Goal: Find contact information: Find contact information

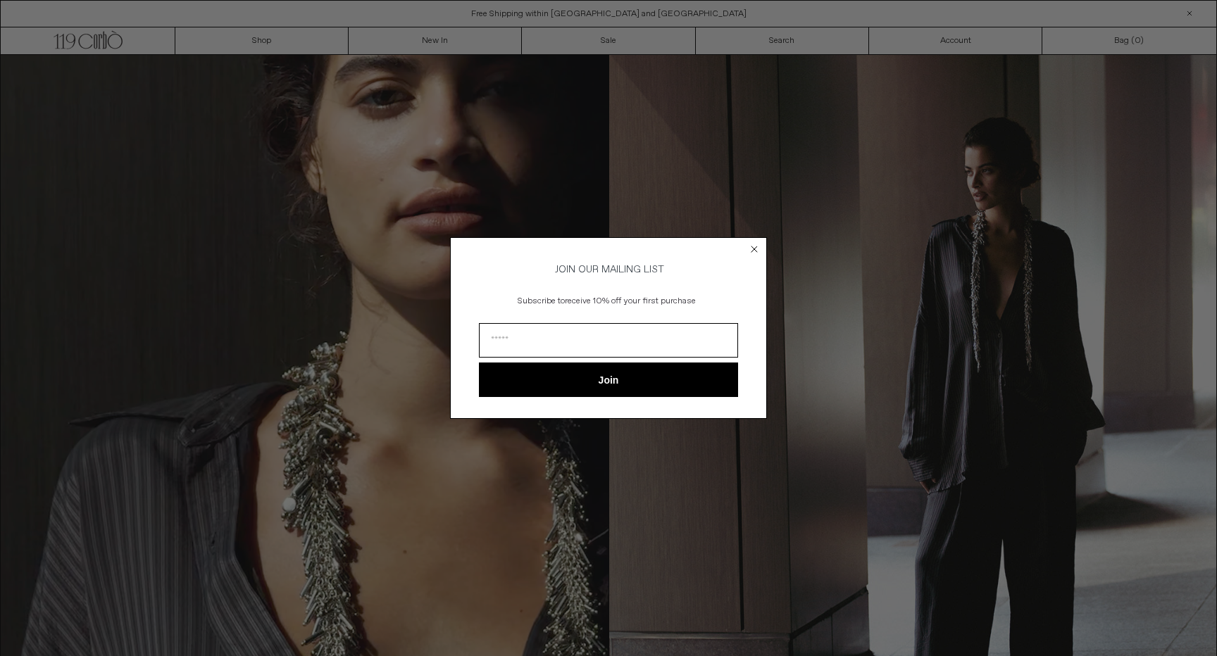
click at [756, 247] on circle "Close dialog" at bounding box center [754, 248] width 13 height 13
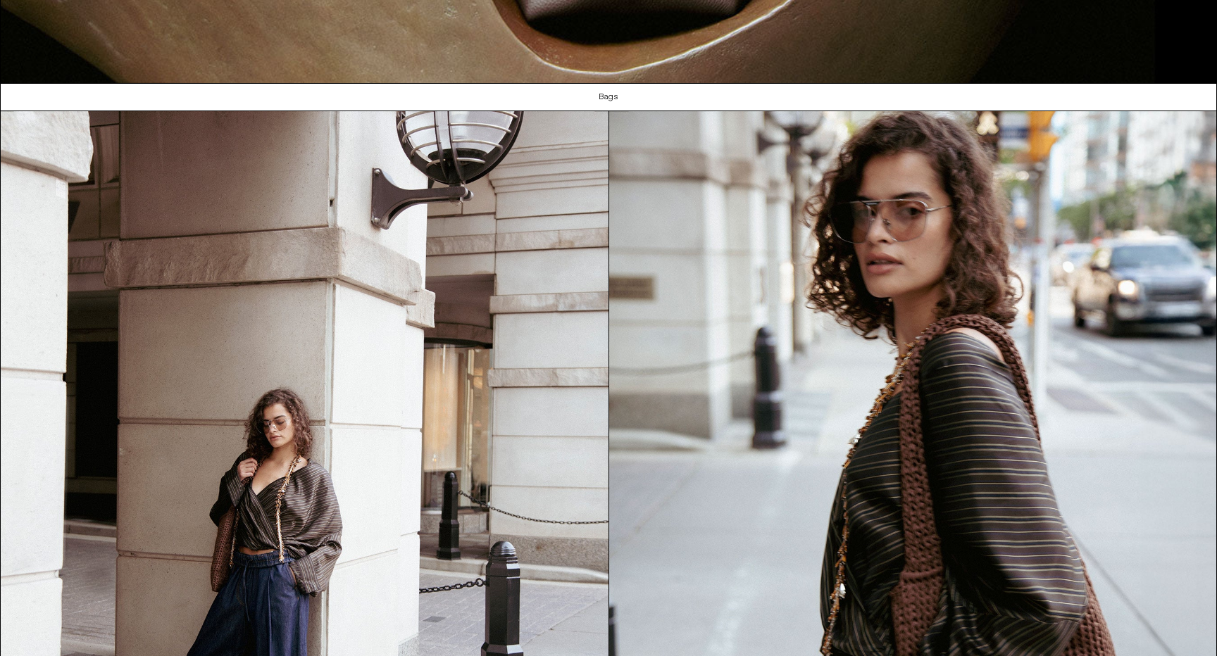
scroll to position [1763, 0]
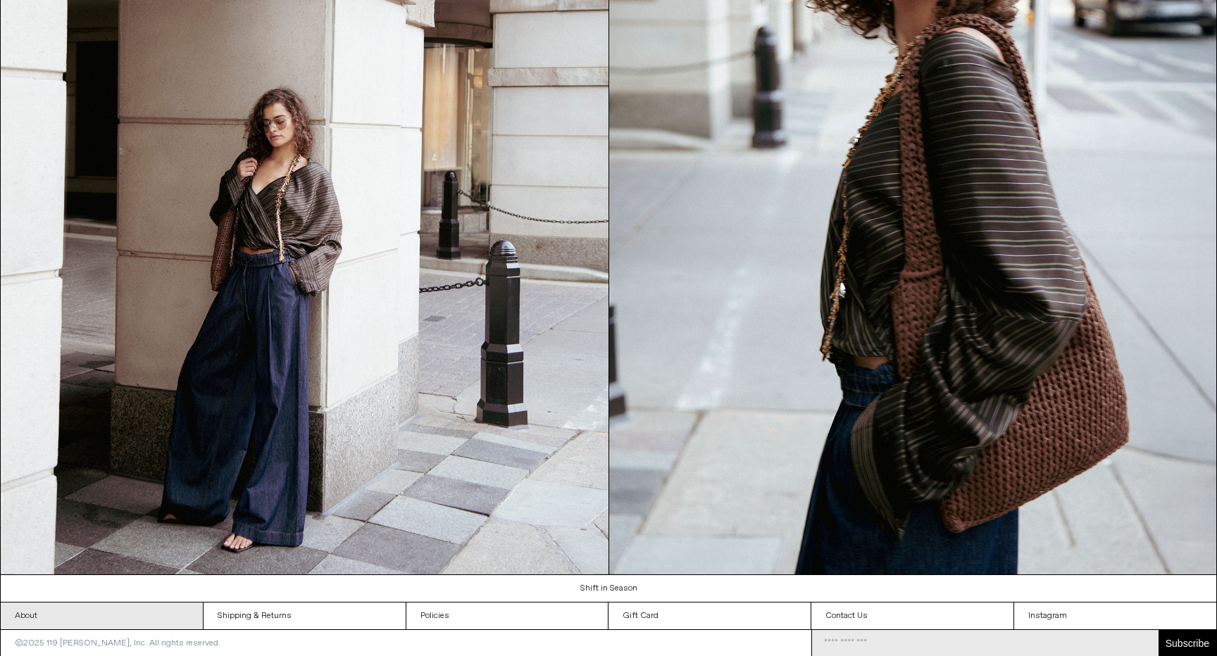
click at [51, 613] on link "About" at bounding box center [102, 616] width 202 height 27
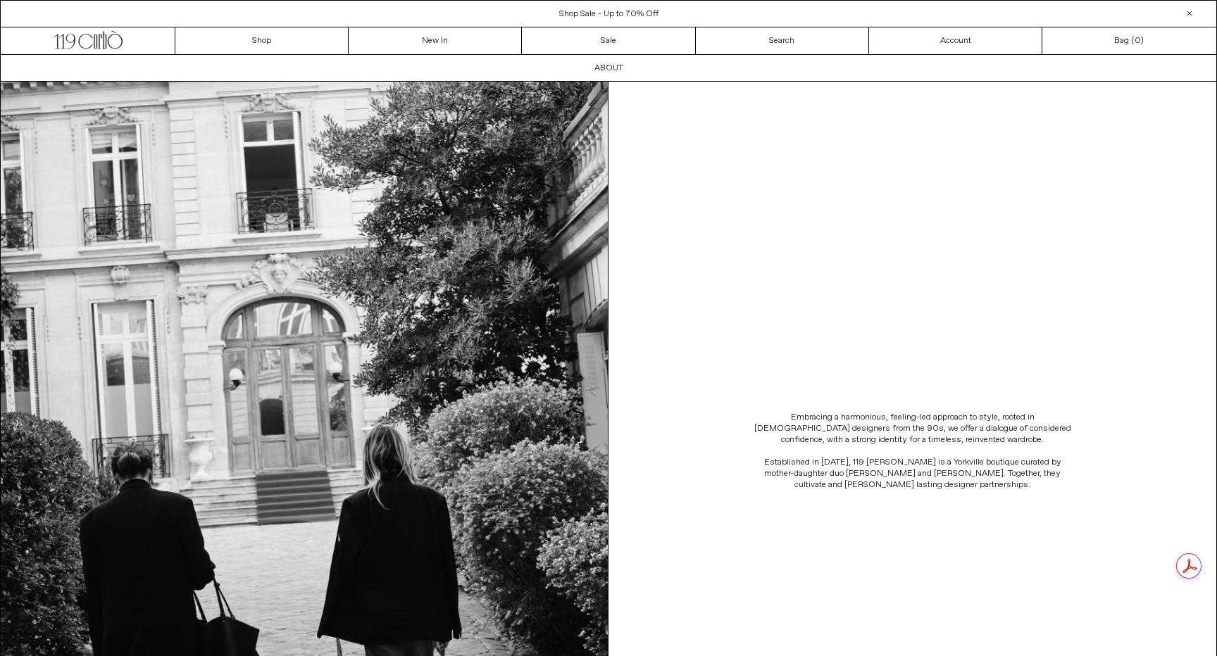
scroll to position [220, 0]
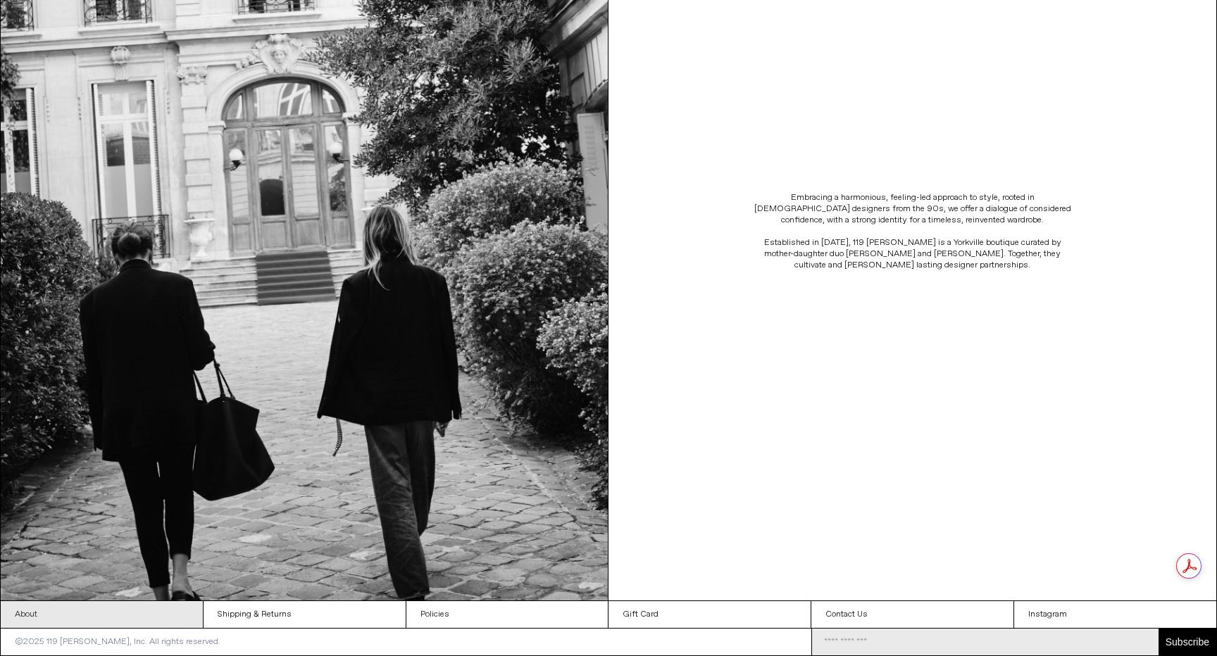
click at [30, 618] on link "About" at bounding box center [102, 614] width 202 height 27
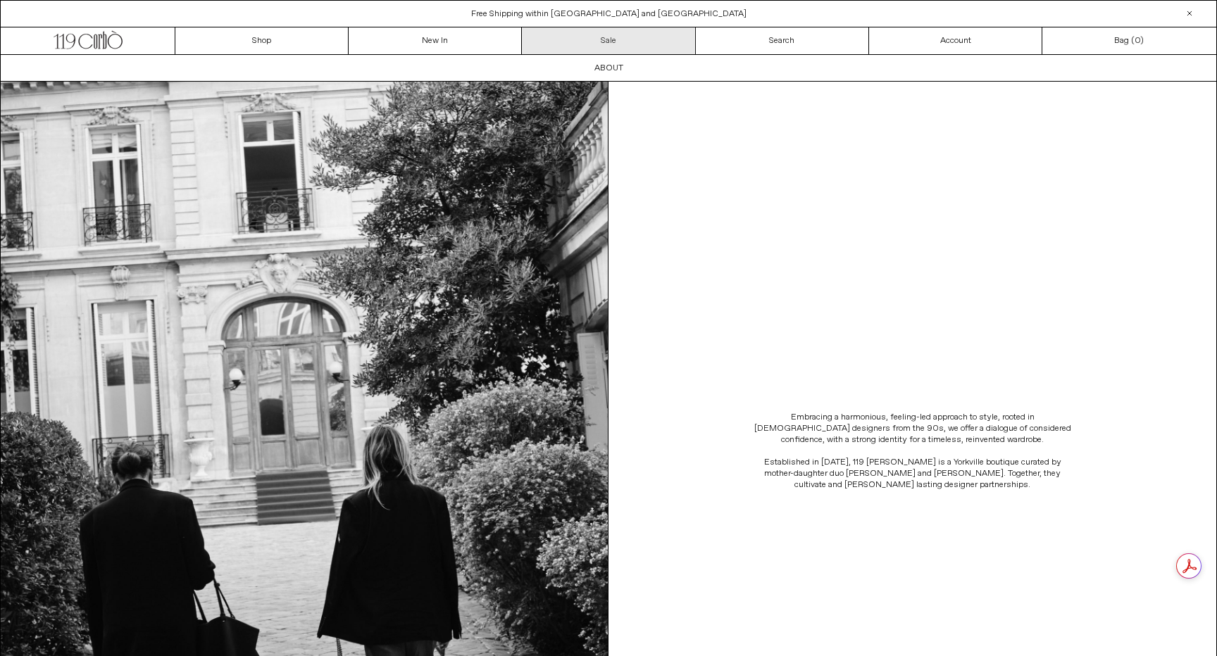
click at [639, 44] on link "Sale" at bounding box center [608, 40] width 173 height 27
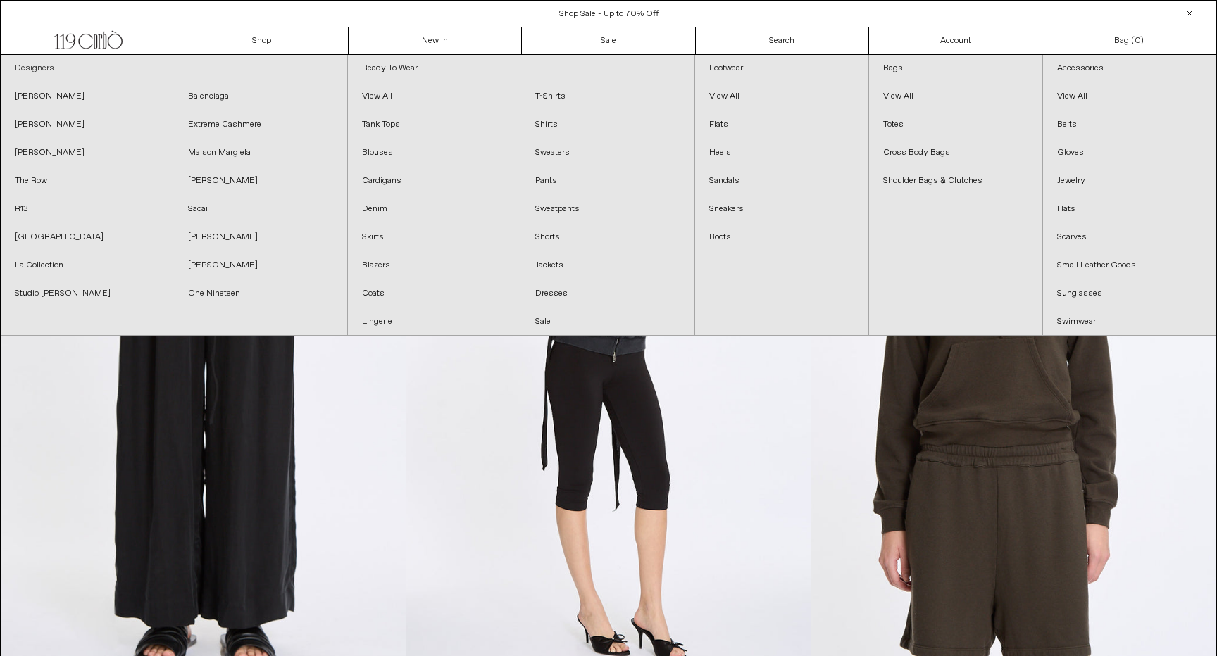
click at [51, 71] on link "Designers" at bounding box center [174, 68] width 347 height 27
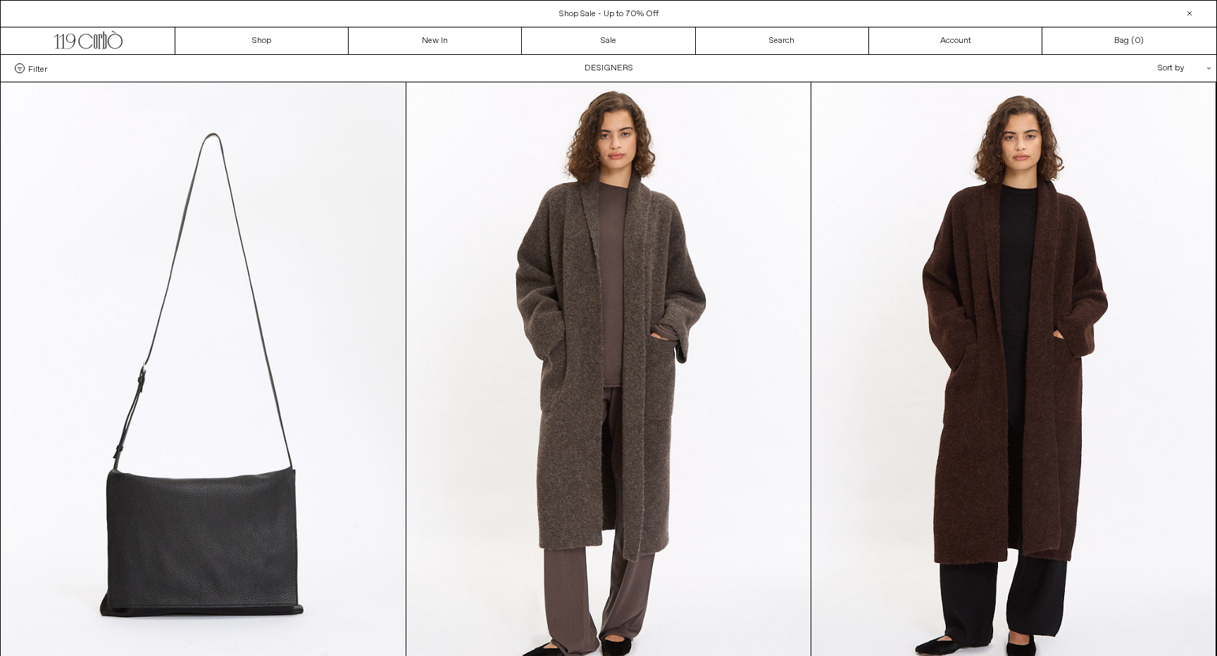
click at [37, 73] on span "Filter" at bounding box center [37, 68] width 19 height 10
click at [0, 0] on select "**********" at bounding box center [0, 0] width 0 height 0
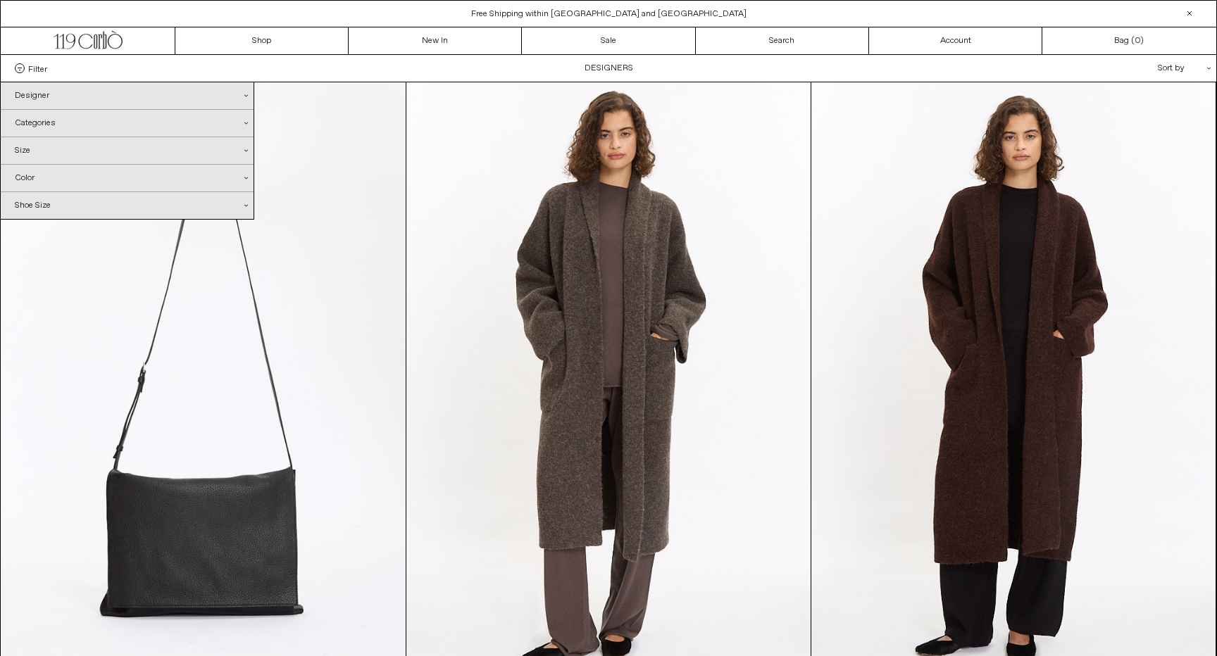
click at [45, 100] on div "Designer .cls-1{fill:#231f20}" at bounding box center [127, 95] width 253 height 27
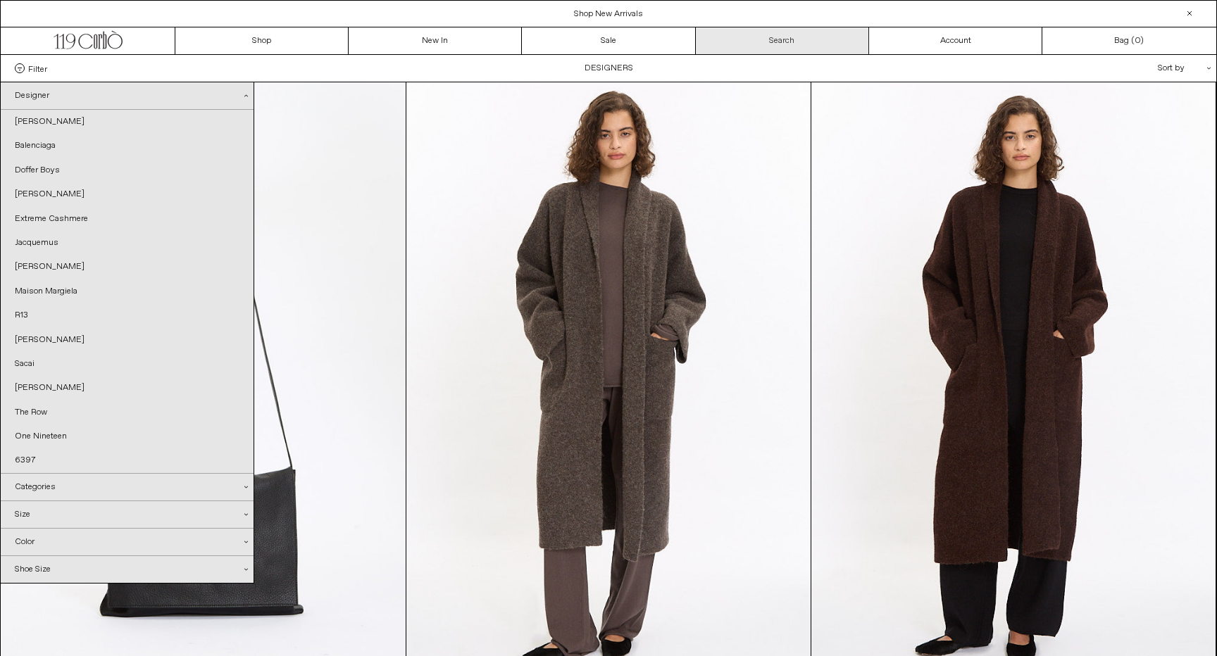
click at [785, 48] on link "Search" at bounding box center [782, 40] width 173 height 27
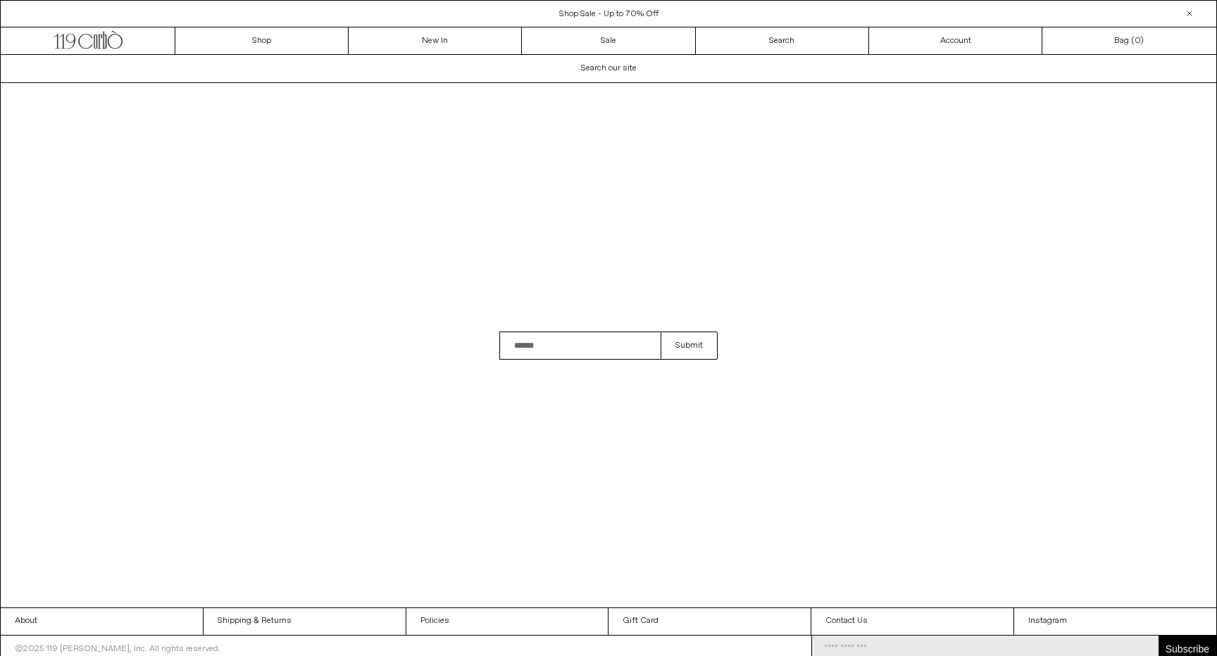
click at [588, 353] on input "Search" at bounding box center [579, 346] width 161 height 28
type input "**********"
click at [661, 332] on button "Submit" at bounding box center [689, 346] width 57 height 28
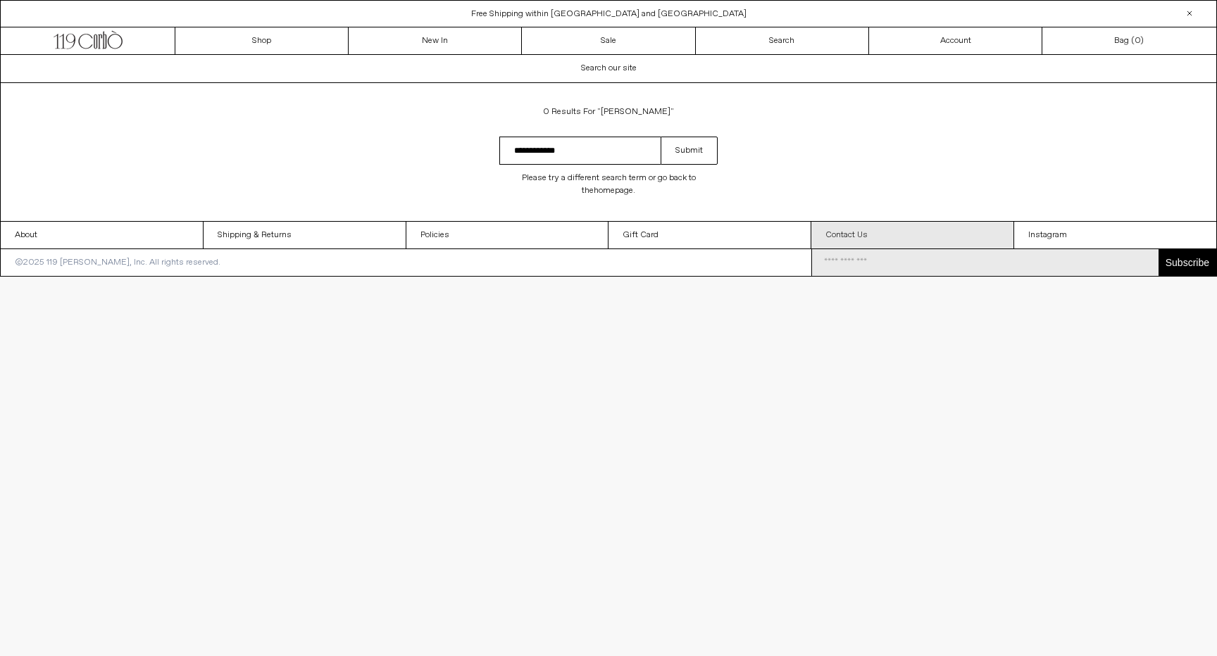
click at [849, 235] on link "Contact Us" at bounding box center [912, 235] width 202 height 27
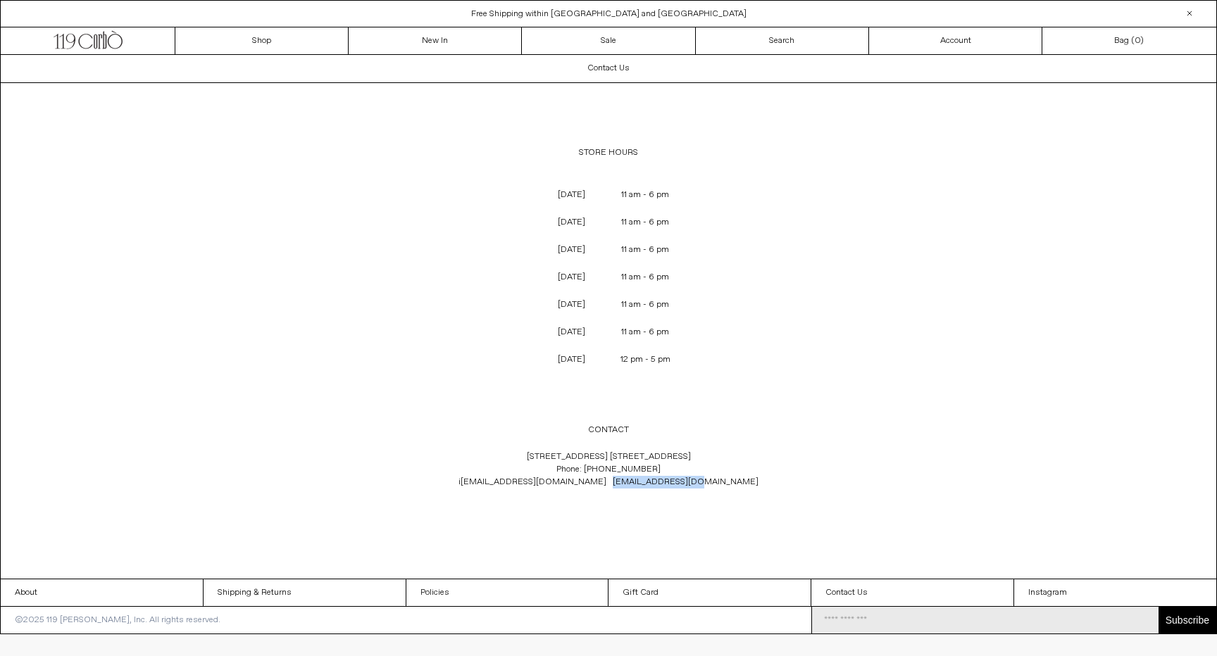
drag, startPoint x: 714, startPoint y: 480, endPoint x: 609, endPoint y: 488, distance: 105.9
click at [609, 488] on p "119 Yorkville Ave. Toronto, Ontario M5R 1C4 Phone: +1 (416) 928 0954 i nfo@119c…" at bounding box center [608, 470] width 466 height 52
copy link "sales@119corbo.com"
click at [37, 592] on link "About" at bounding box center [102, 593] width 202 height 27
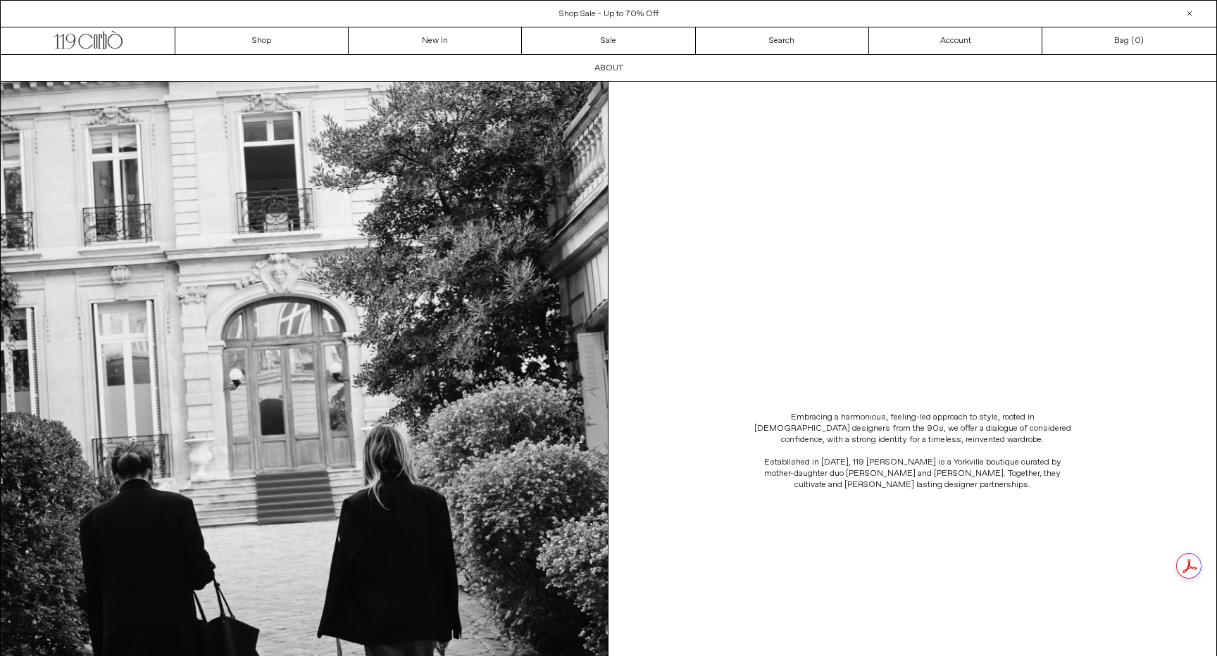
click at [1024, 569] on div "Embracing a harmonious, feeling-led approach to style, rooted in [DEMOGRAPHIC_D…" at bounding box center [913, 451] width 608 height 739
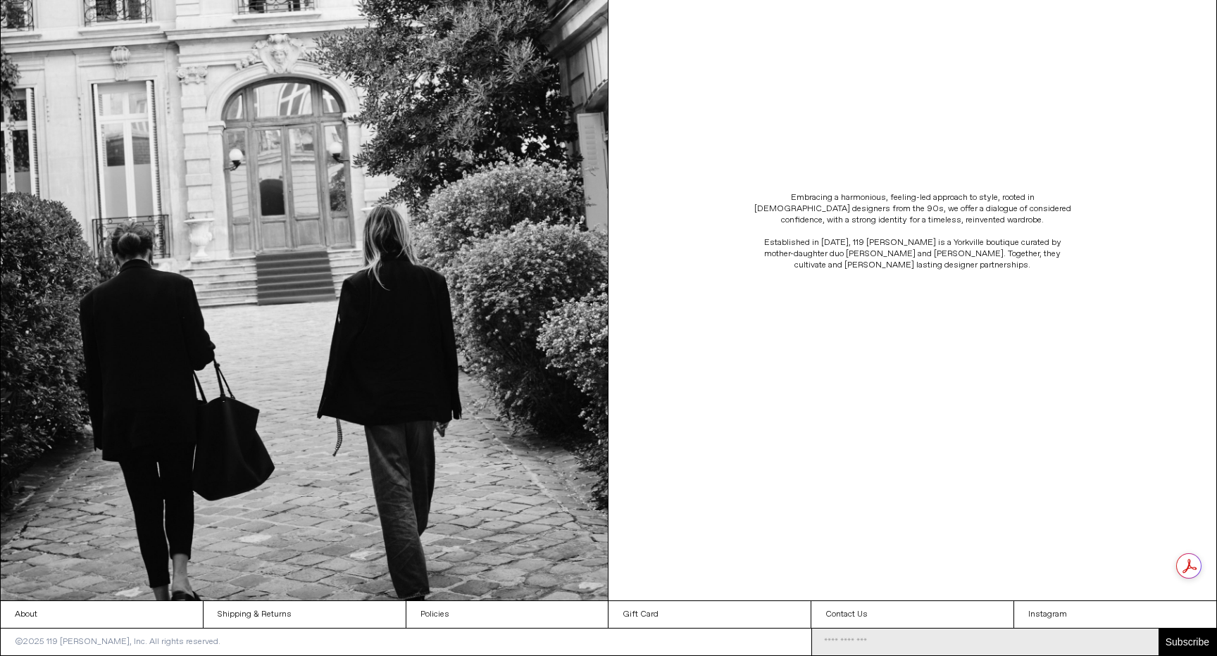
scroll to position [220, 0]
click at [875, 615] on link "Contact Us" at bounding box center [912, 614] width 202 height 27
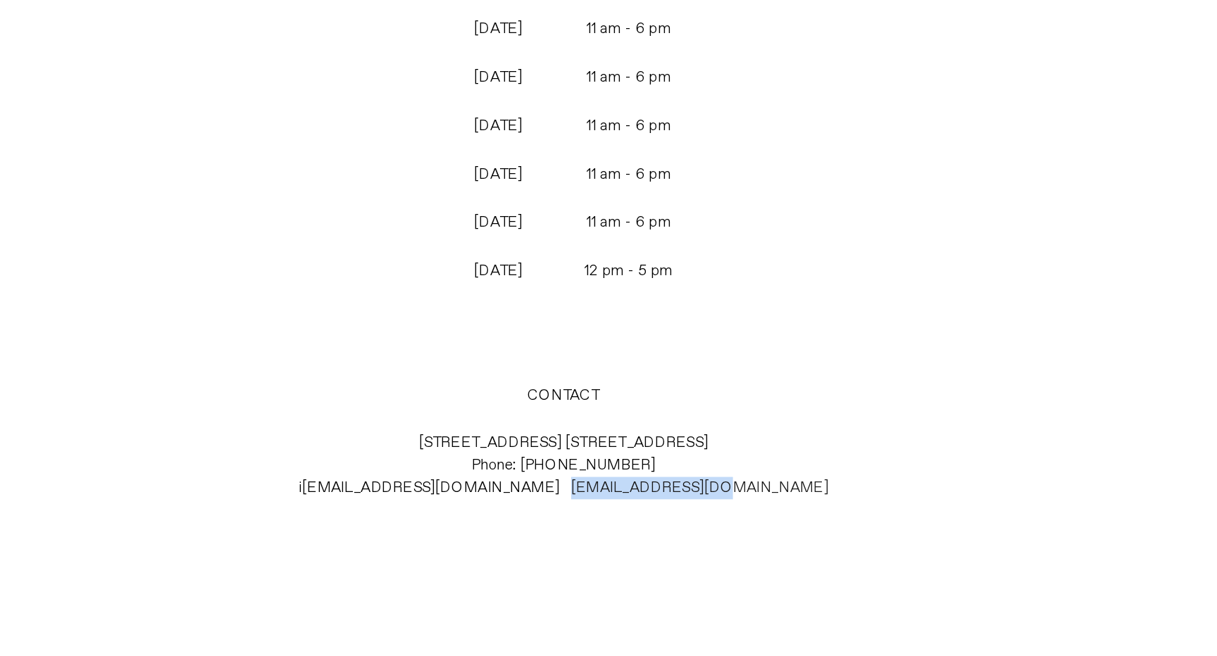
drag, startPoint x: 699, startPoint y: 483, endPoint x: 610, endPoint y: 486, distance: 89.5
click at [610, 486] on p "[STREET_ADDRESS] [GEOGRAPHIC_DATA] 1C4 Phone: [PHONE_NUMBER] i [EMAIL_ADDRESS][…" at bounding box center [608, 470] width 466 height 52
copy link "[EMAIL_ADDRESS][DOMAIN_NAME]"
